Goal: Transaction & Acquisition: Purchase product/service

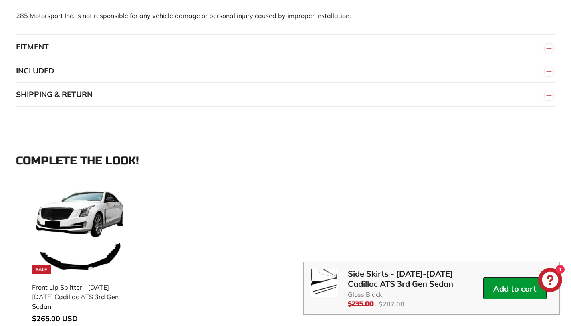
scroll to position [977, 0]
